Goal: Task Accomplishment & Management: Use online tool/utility

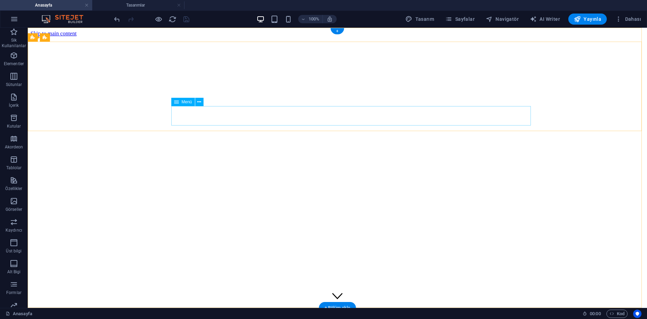
select select
select select "1"
select select
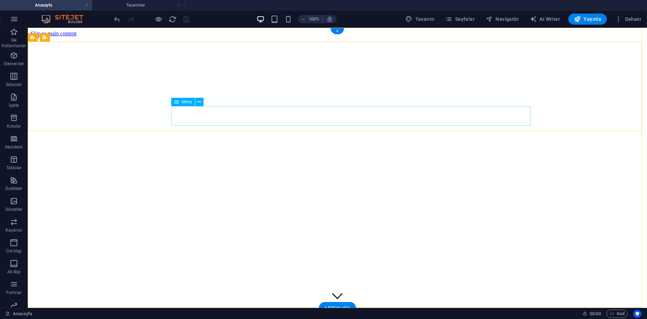
select select "2"
select select
select select "3"
select select "overlay"
select select "7"
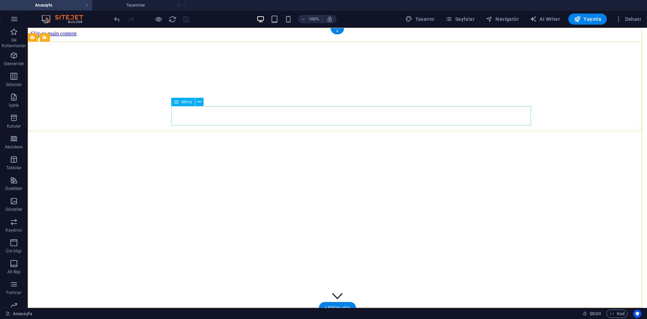
select select
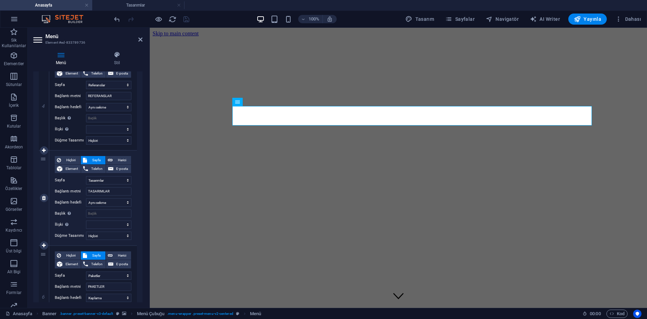
scroll to position [382, 0]
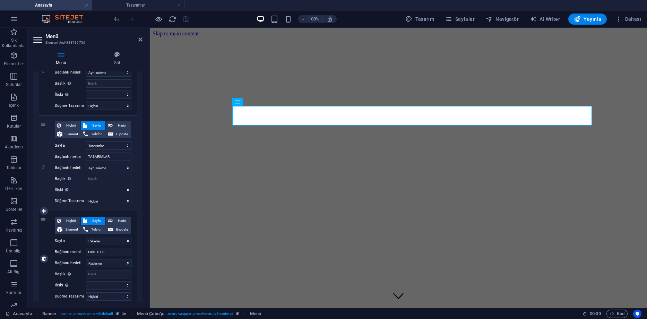
click at [112, 263] on select "Yeni sekme Aynı sekme Kaplama" at bounding box center [108, 263] width 45 height 8
select select
click at [86, 259] on select "Yeni sekme Aynı sekme Kaplama" at bounding box center [108, 263] width 45 height 8
select select
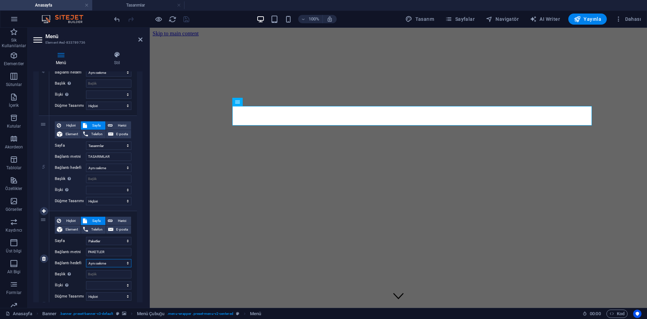
select select
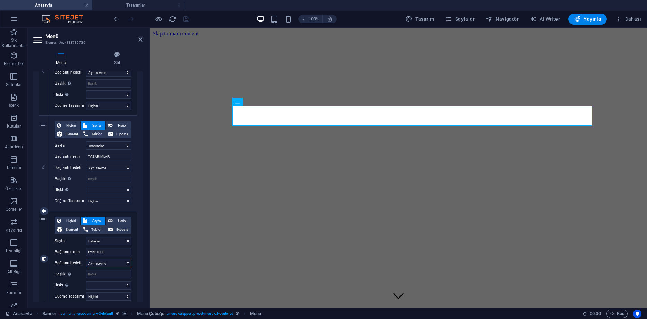
select select
click at [188, 19] on icon "save" at bounding box center [187, 19] width 8 height 8
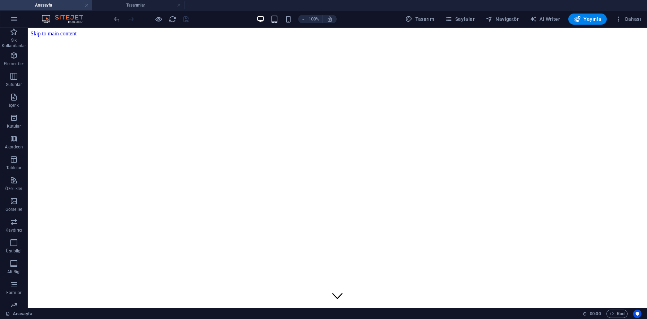
click at [276, 16] on icon "button" at bounding box center [275, 19] width 8 height 8
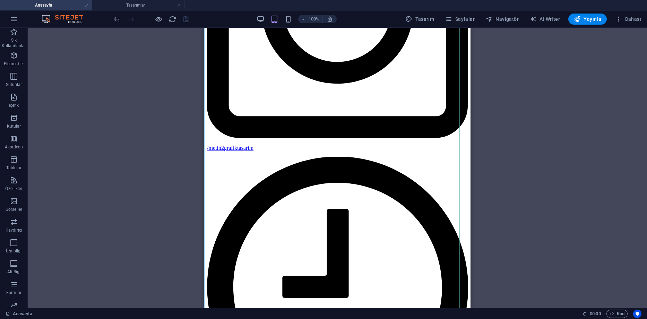
scroll to position [451, 0]
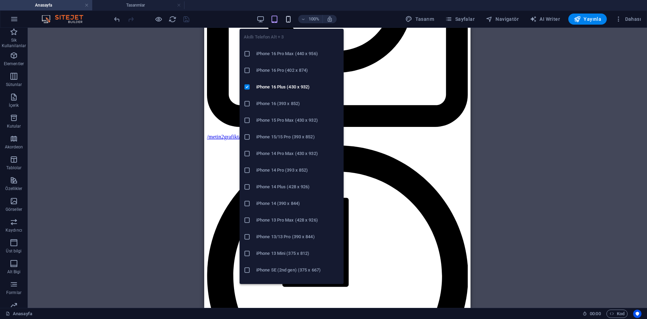
click at [287, 17] on icon "button" at bounding box center [289, 19] width 8 height 8
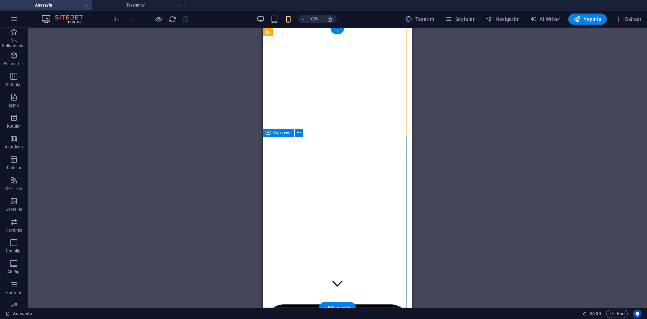
scroll to position [0, 0]
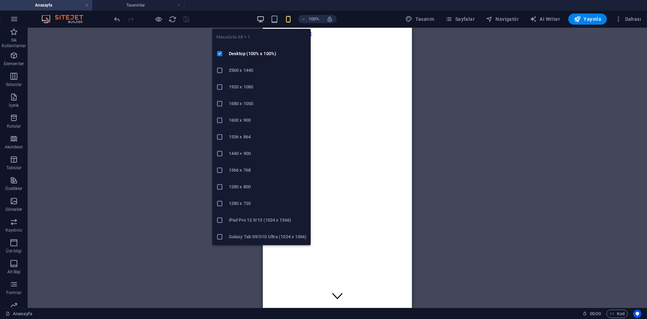
click at [264, 19] on icon "button" at bounding box center [261, 19] width 8 height 8
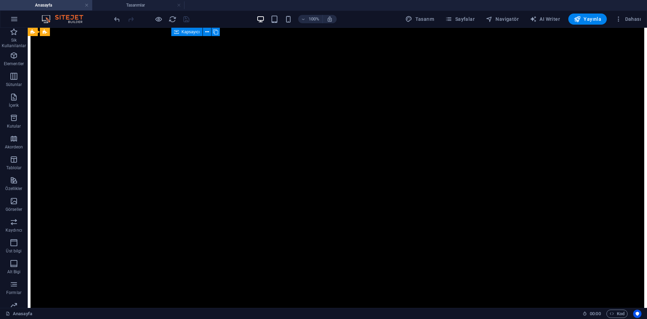
scroll to position [3192, 0]
